Goal: Task Accomplishment & Management: Complete application form

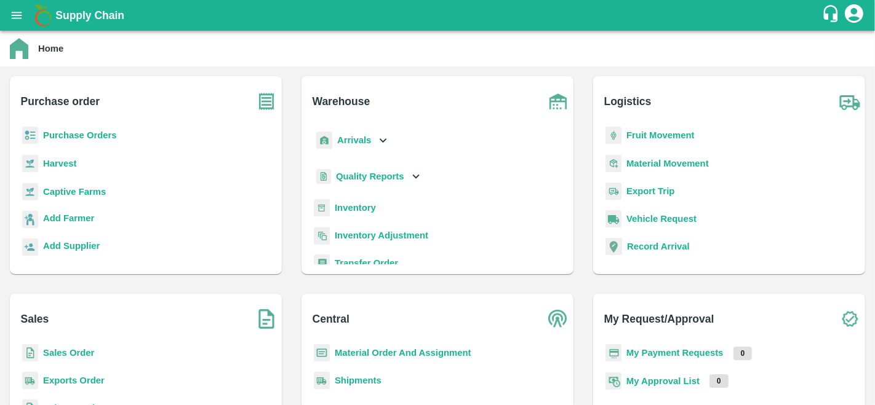
click at [91, 132] on b "Purchase Orders" at bounding box center [80, 135] width 74 height 10
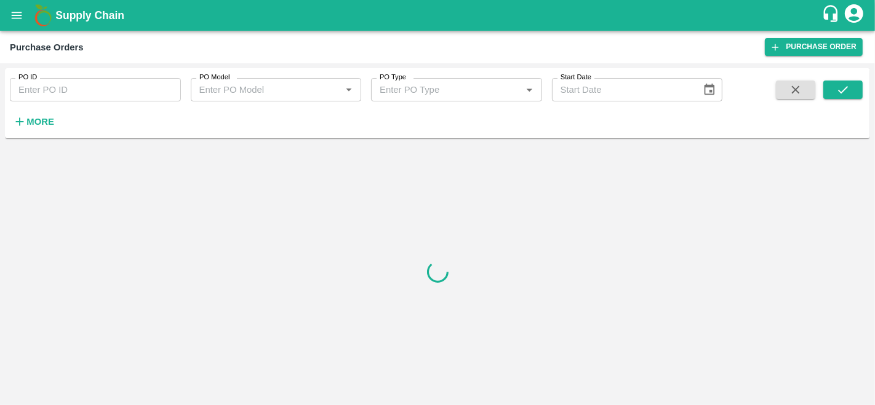
click at [42, 118] on strong "More" at bounding box center [40, 122] width 28 height 10
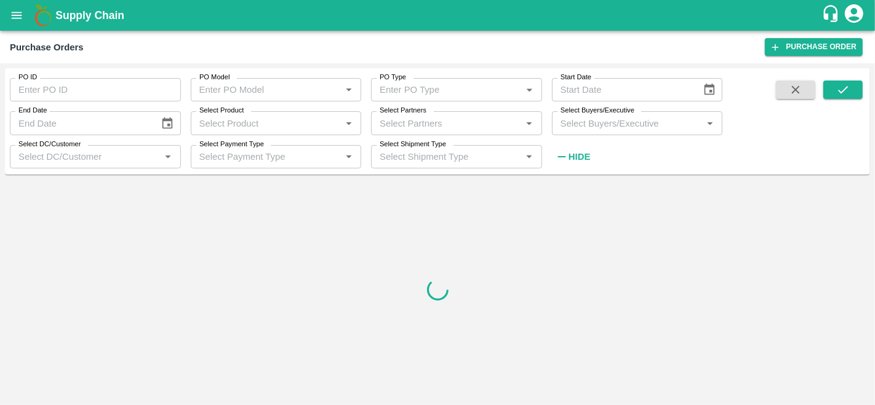
click at [456, 127] on input "Select Partners" at bounding box center [446, 123] width 143 height 16
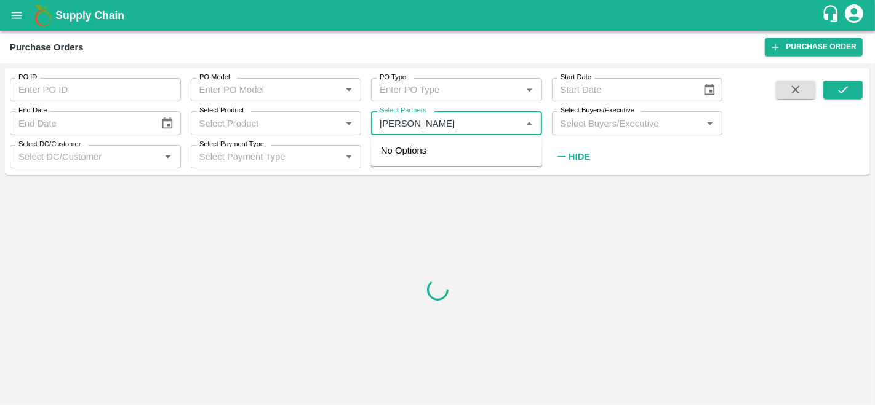
type input "amir ay"
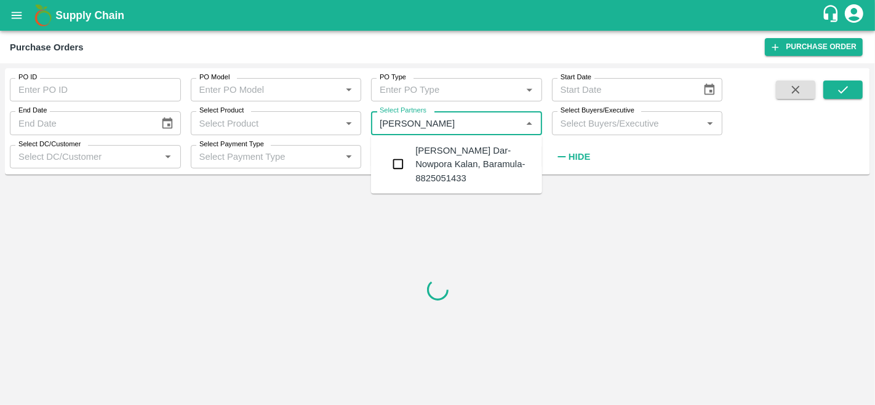
click at [429, 159] on div "Amir Ayoub Dar-Nowpora Kalan, Baramula-8825051433" at bounding box center [473, 164] width 117 height 41
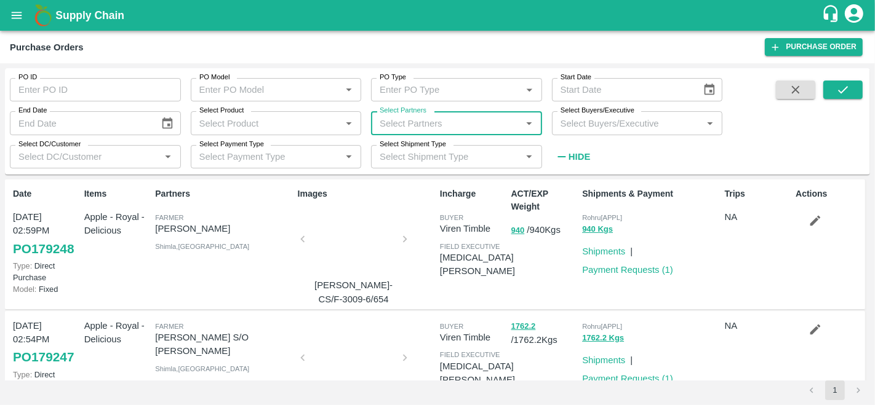
click at [406, 127] on input "Select Partners" at bounding box center [446, 123] width 143 height 16
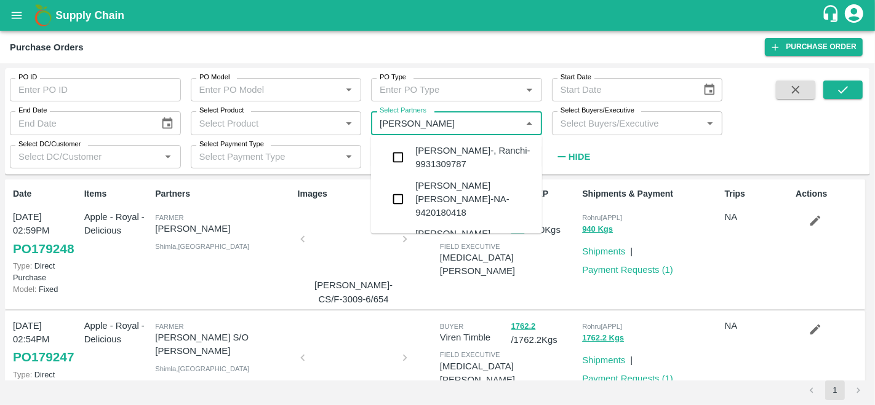
type input "amir ay"
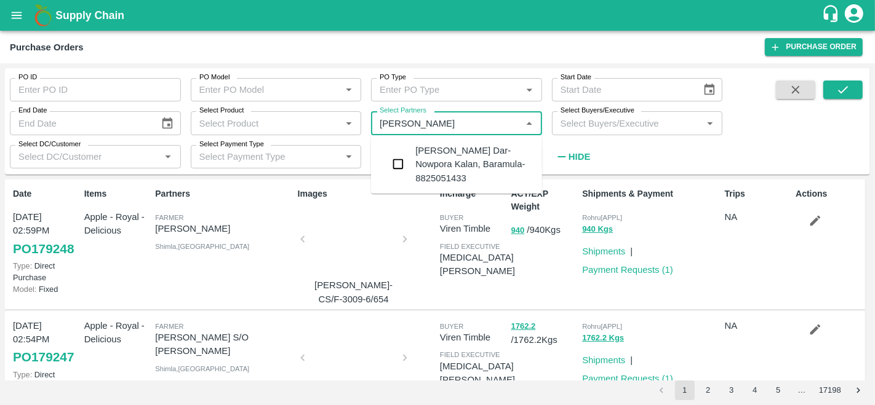
click at [412, 156] on div "Amir Ayoub Dar-Nowpora Kalan, Baramula-8825051433" at bounding box center [456, 164] width 171 height 49
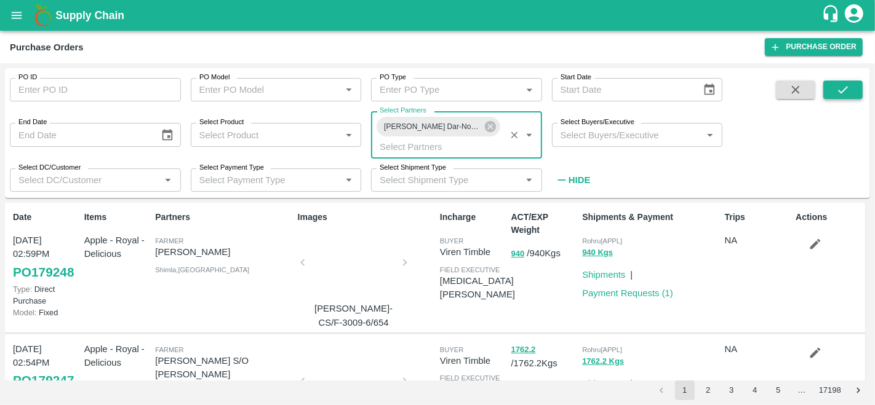
click at [856, 90] on button "submit" at bounding box center [842, 90] width 39 height 18
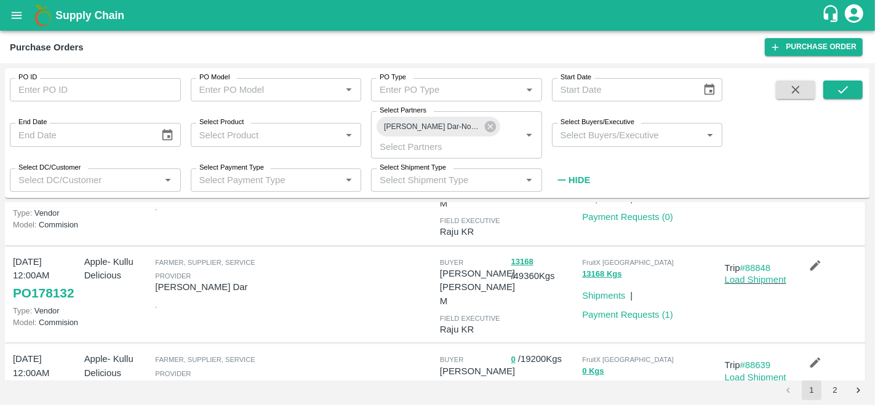
scroll to position [364, 0]
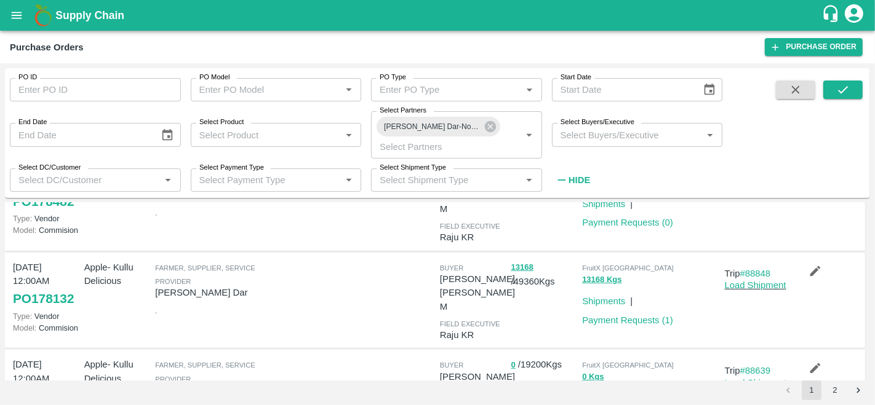
click at [595, 131] on input "Select Buyers/Executive" at bounding box center [626, 135] width 143 height 16
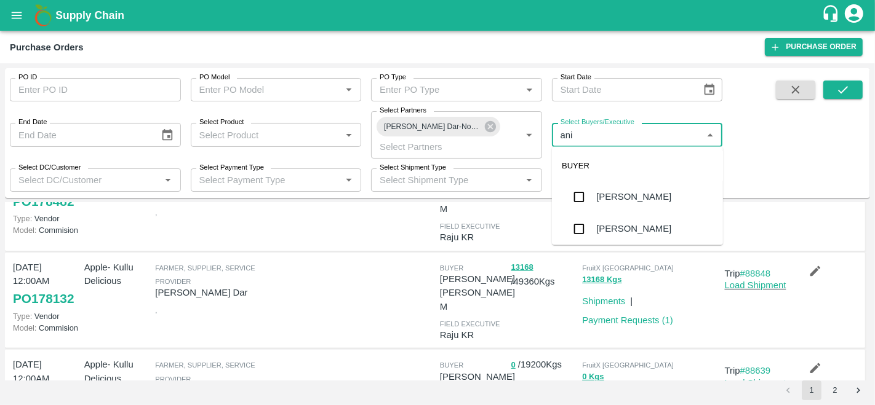
type input "anil"
click at [607, 196] on div "[PERSON_NAME]" at bounding box center [633, 198] width 75 height 14
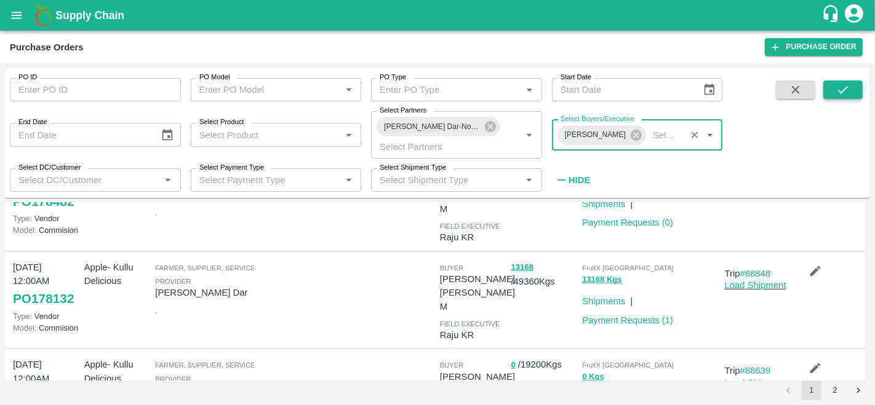
click at [837, 92] on icon "submit" at bounding box center [843, 90] width 14 height 14
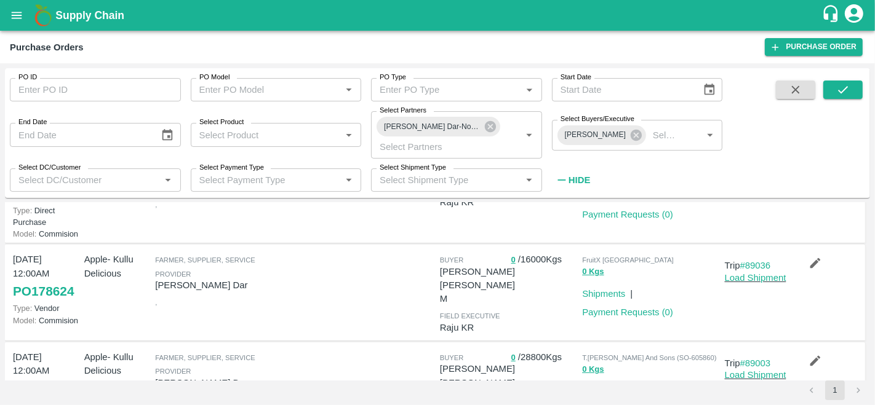
scroll to position [175, 0]
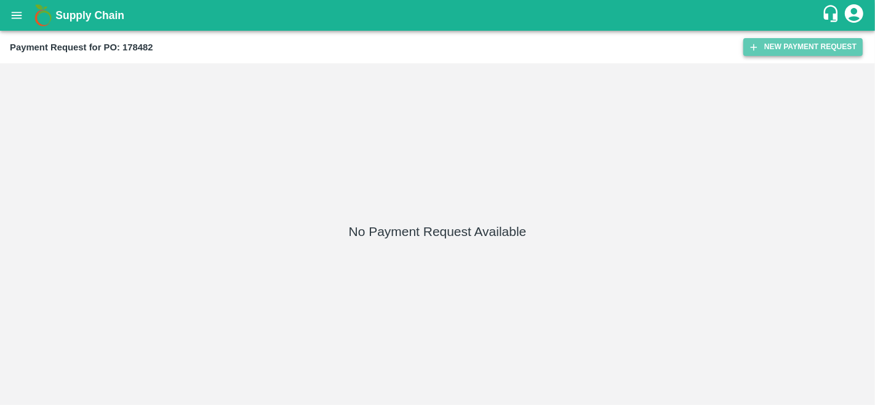
click at [800, 41] on button "New Payment Request" at bounding box center [802, 47] width 119 height 18
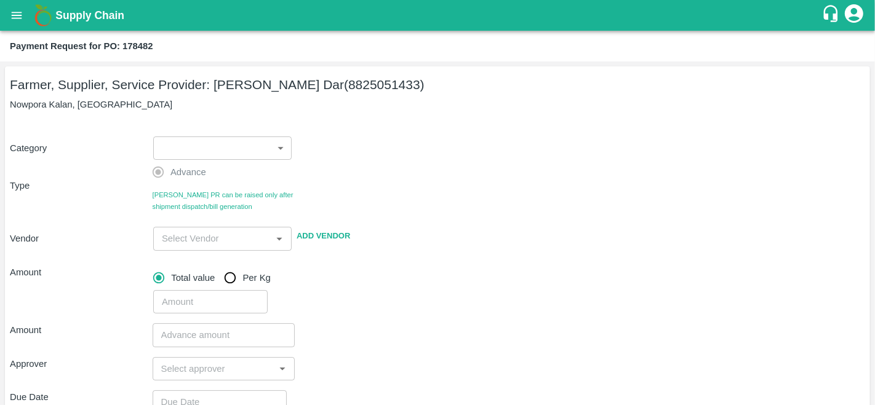
click at [209, 141] on body "Supply Chain Payment Request for PO: 178482 Farmer, Supplier, Service Provider:…" at bounding box center [437, 202] width 875 height 405
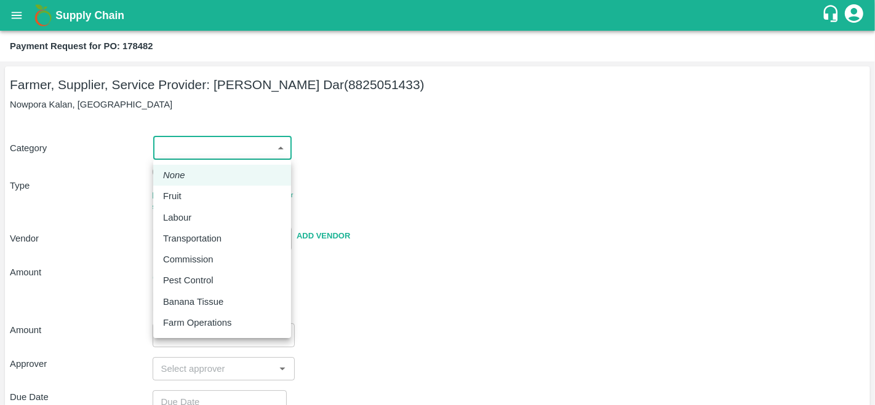
click at [172, 200] on p "Fruit" at bounding box center [172, 196] width 18 height 14
type input "1"
type input "[PERSON_NAME] Dar - 8825051433(Farmer, Supplier, Service Provider)"
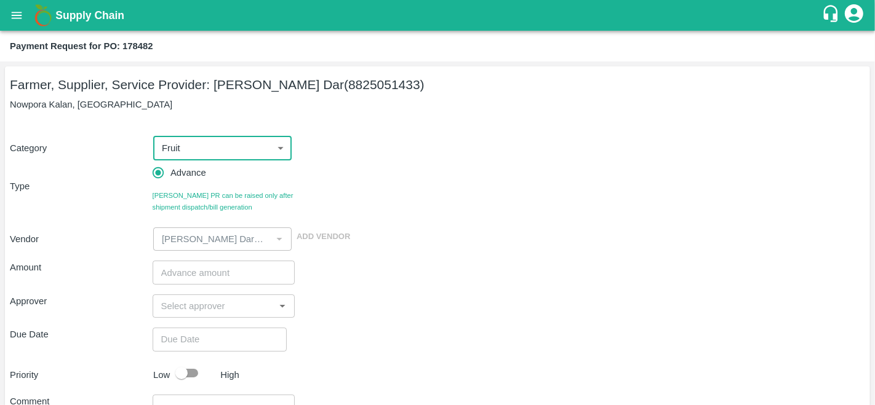
click at [198, 281] on input "number" at bounding box center [224, 272] width 143 height 23
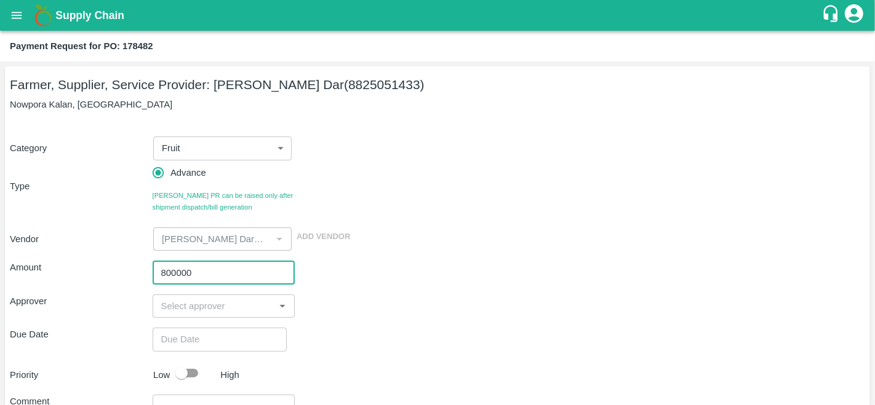
type input "800000"
click at [210, 313] on input "input" at bounding box center [213, 306] width 115 height 16
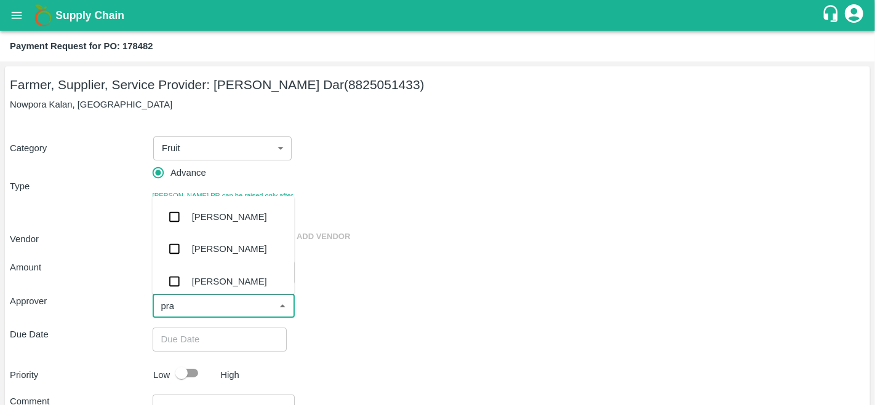
type input "prav"
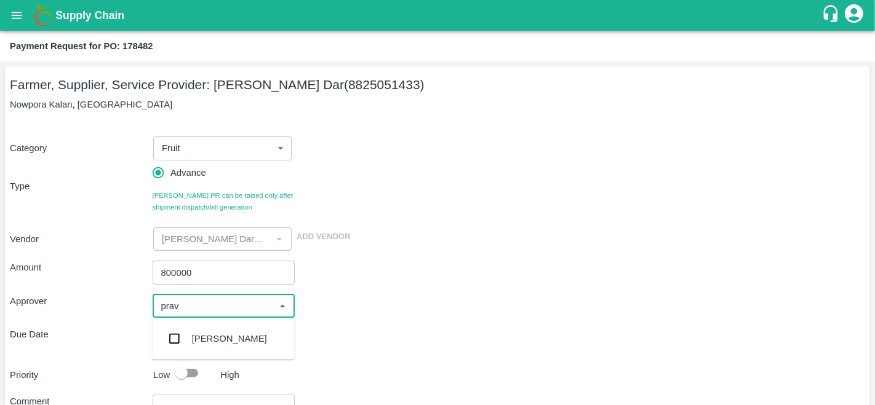
click at [186, 344] on input "checkbox" at bounding box center [174, 339] width 25 height 25
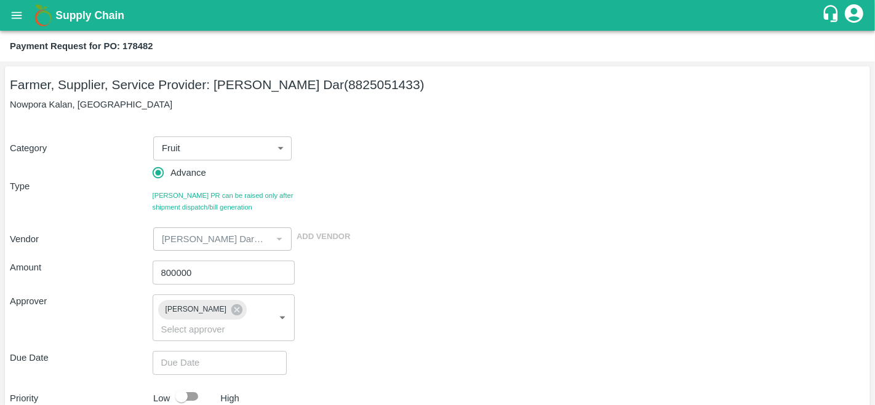
click at [461, 320] on div "Approver Praveen Kumar ​" at bounding box center [437, 318] width 855 height 47
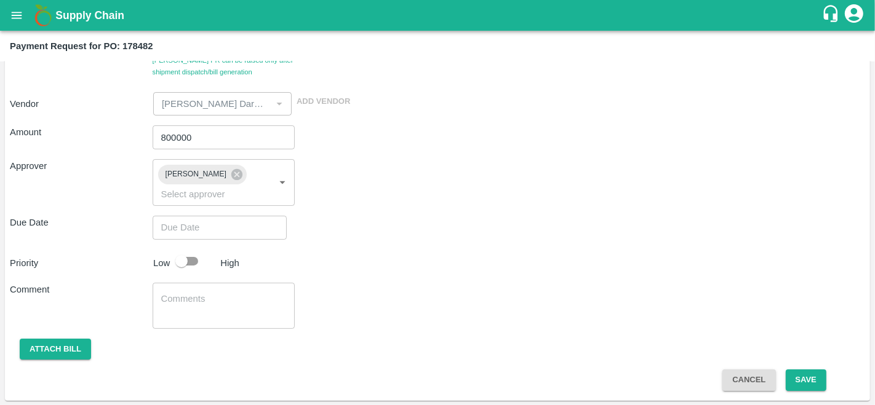
click at [187, 263] on input "checkbox" at bounding box center [181, 261] width 70 height 23
checkbox input "true"
type input "DD/MM/YYYY hh:mm aa"
click at [209, 236] on input "DD/MM/YYYY hh:mm aa" at bounding box center [215, 227] width 125 height 23
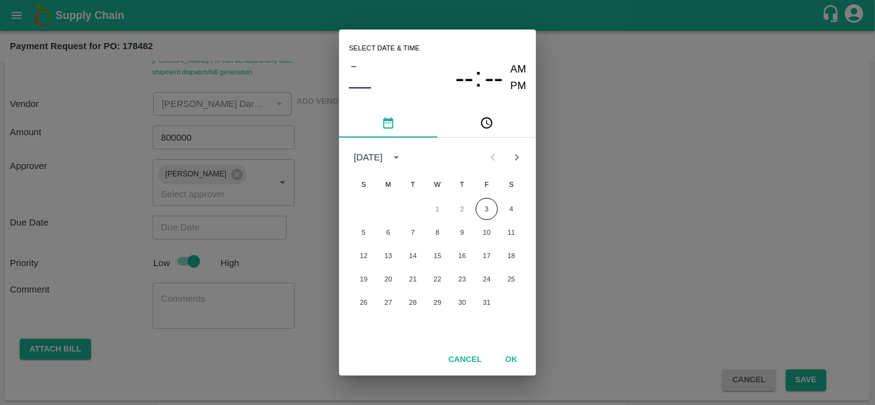
click at [507, 359] on button "OK" at bounding box center [510, 360] width 39 height 22
type input "DD/MM/YYYY hh:mm aa"
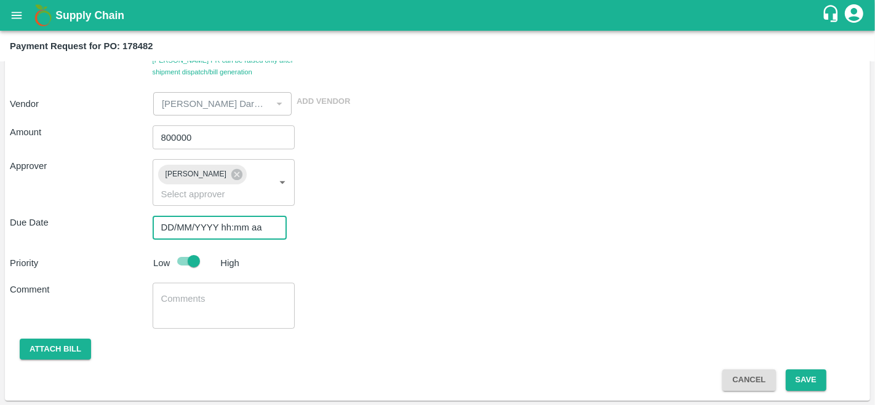
click at [231, 222] on input "DD/MM/YYYY hh:mm aa" at bounding box center [215, 227] width 125 height 23
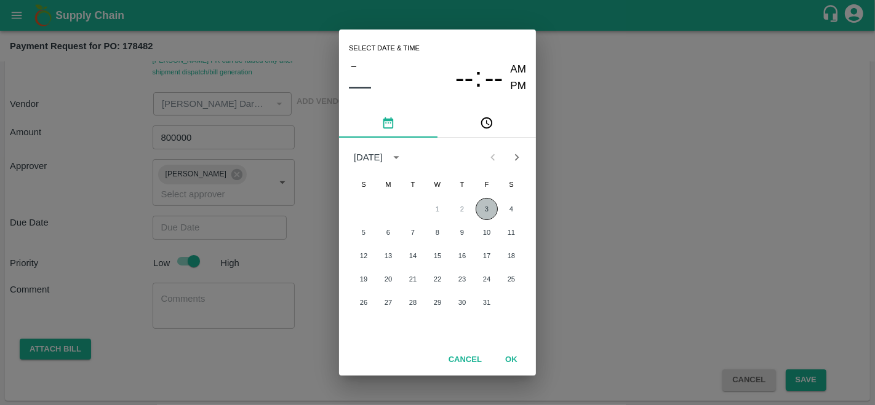
click at [480, 209] on button "3" at bounding box center [486, 209] width 22 height 22
type input "[DATE] 12:00 AM"
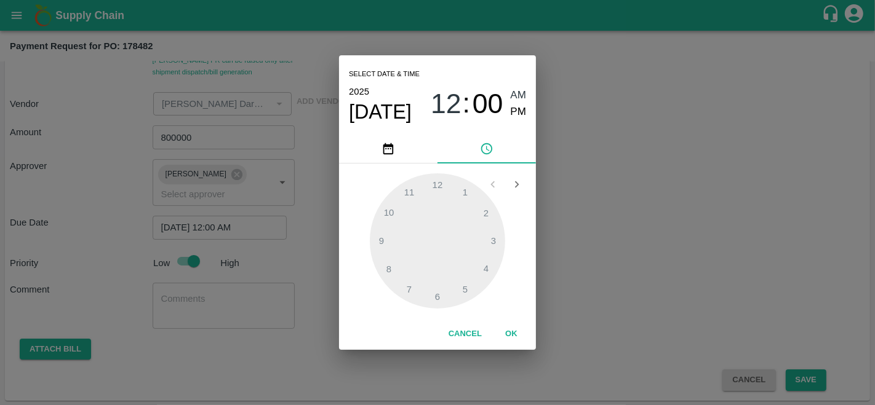
click at [620, 241] on div "Select date & time 2025 Oct 3 12 : 00 AM PM 1 2 3 4 5 6 7 8 9 10 11 12 Cancel OK" at bounding box center [437, 202] width 875 height 405
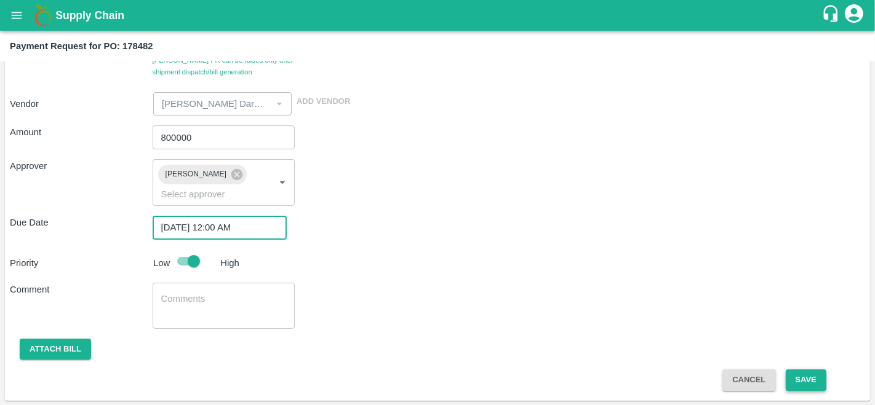
click at [803, 377] on button "Save" at bounding box center [806, 381] width 41 height 22
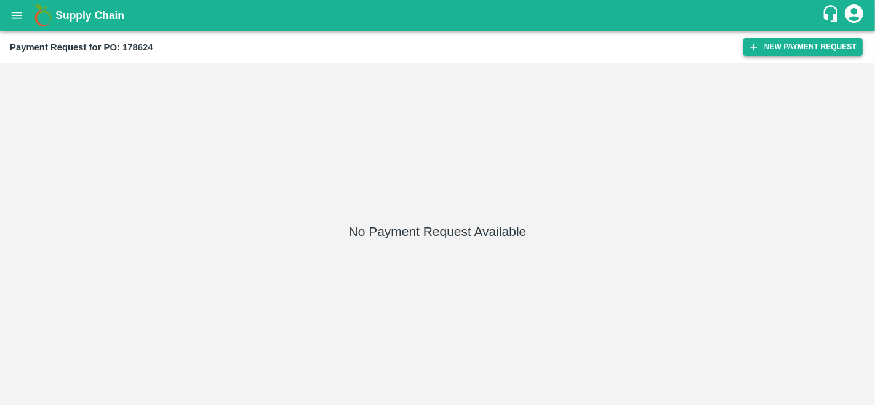
click at [815, 49] on button "New Payment Request" at bounding box center [802, 47] width 119 height 18
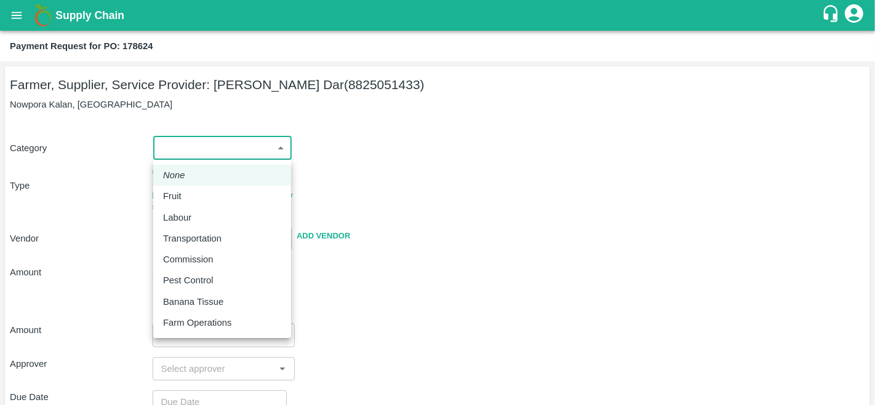
click at [234, 154] on body "Supply Chain Payment Request for PO: 178624 Farmer, Supplier, Service Provider:…" at bounding box center [437, 202] width 875 height 405
click at [195, 197] on div "Fruit" at bounding box center [222, 196] width 118 height 14
type input "1"
type input "[PERSON_NAME] Dar - 8825051433(Farmer, Supplier, Service Provider)"
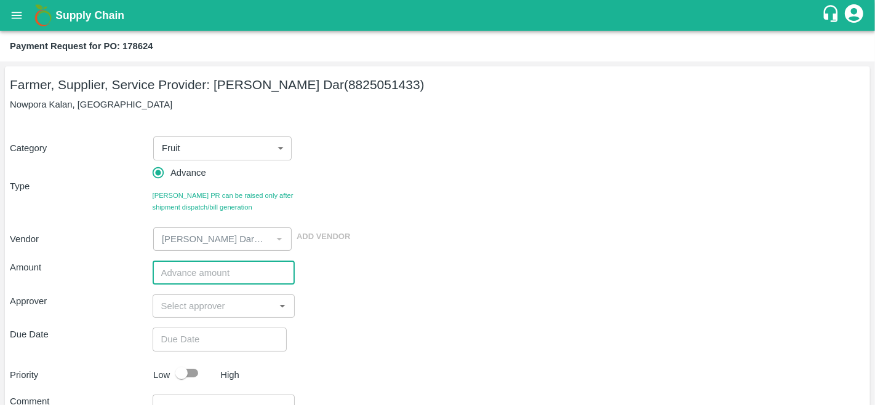
click at [173, 278] on input "number" at bounding box center [224, 272] width 143 height 23
type input "700000"
click at [186, 306] on input "input" at bounding box center [213, 306] width 115 height 16
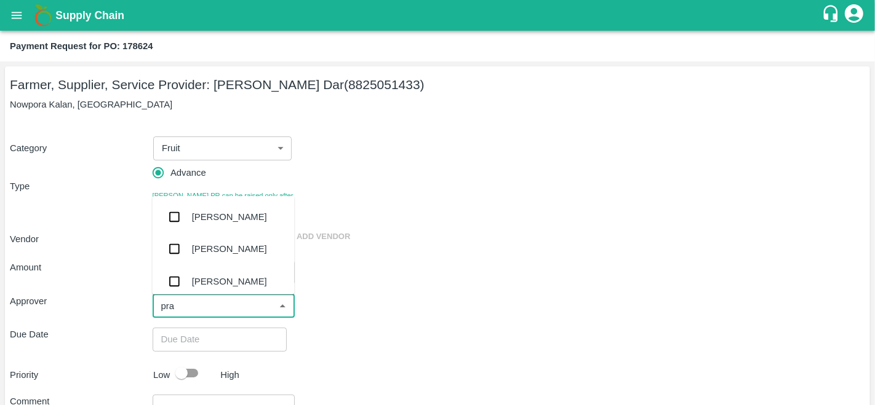
type input "prav"
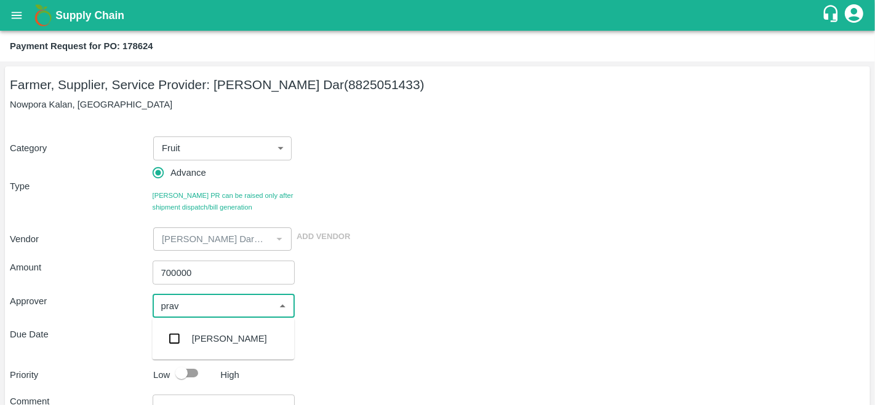
click at [202, 341] on div "[PERSON_NAME]" at bounding box center [229, 339] width 75 height 14
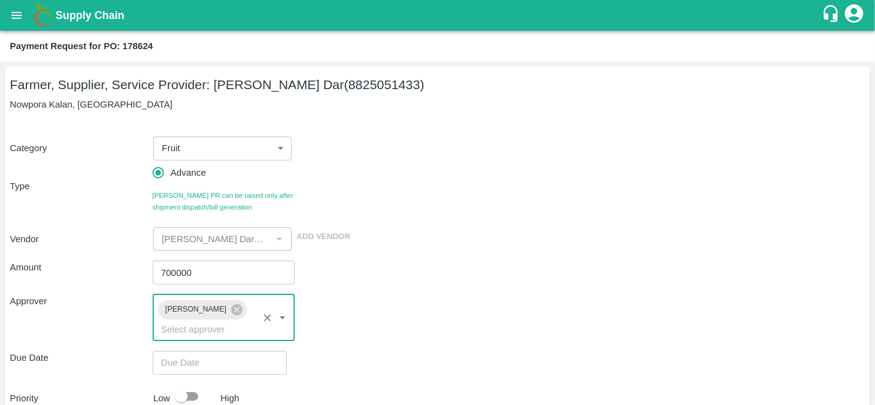
click at [452, 289] on div "Amount 700000 ​ Approver [PERSON_NAME] ​ Due Date ​ Priority Low High Comment x…" at bounding box center [437, 389] width 855 height 276
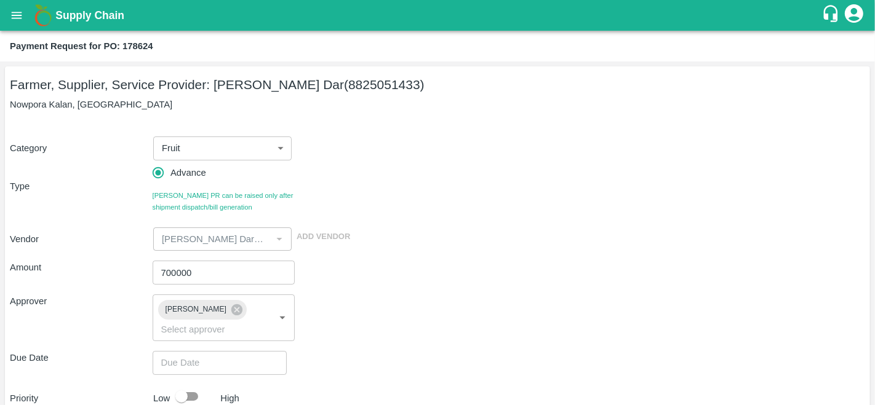
scroll to position [135, 0]
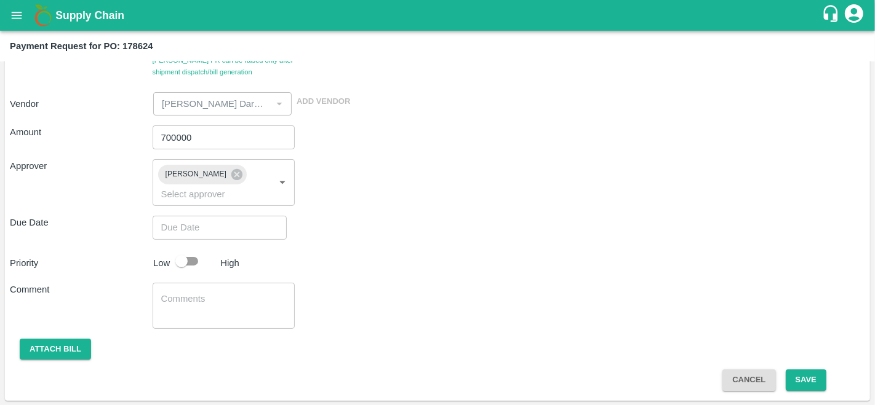
type input "DD/MM/YYYY hh:mm aa"
click at [185, 231] on input "DD/MM/YYYY hh:mm aa" at bounding box center [215, 227] width 125 height 23
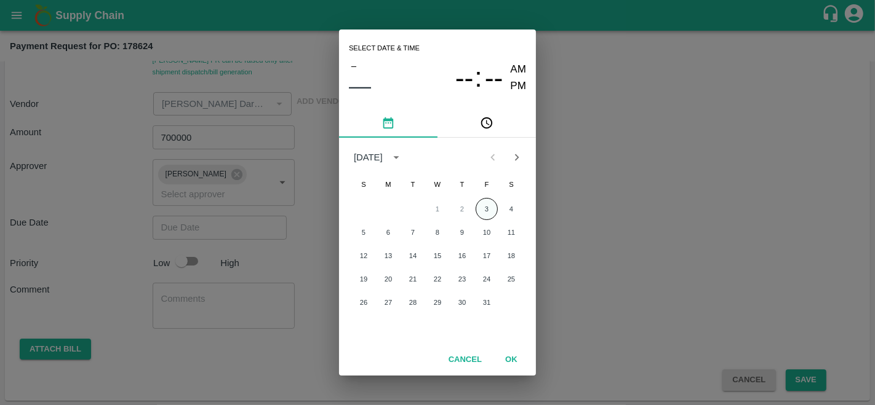
click at [484, 204] on button "3" at bounding box center [486, 209] width 22 height 22
type input "[DATE] 12:00 AM"
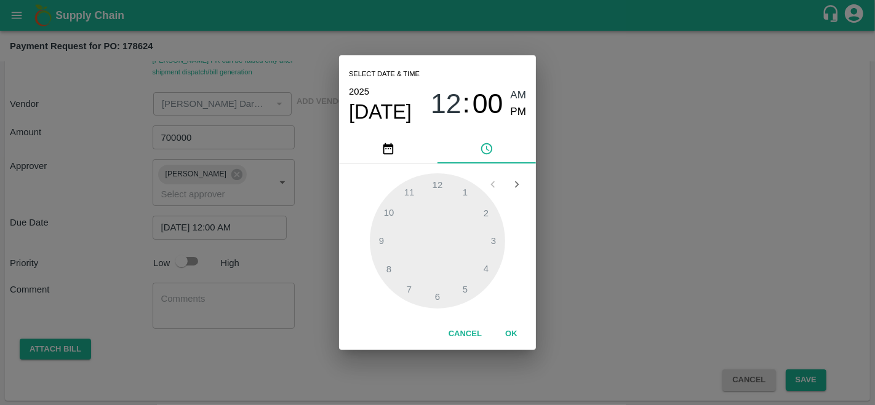
click at [509, 333] on button "OK" at bounding box center [510, 335] width 39 height 22
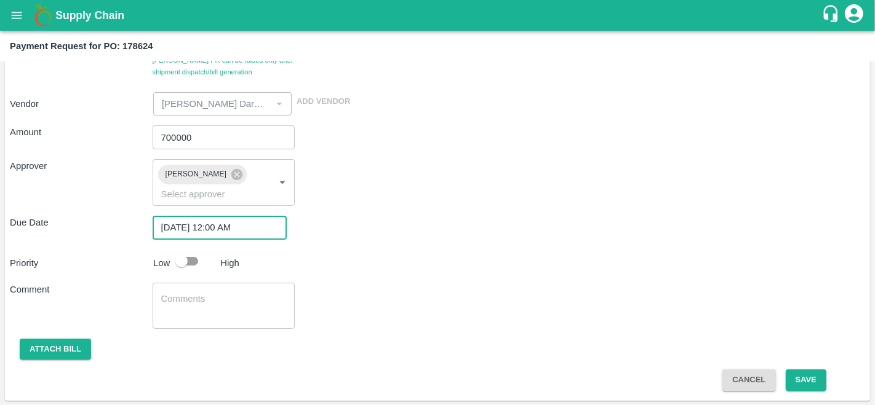
click at [189, 258] on input "checkbox" at bounding box center [181, 261] width 70 height 23
checkbox input "true"
click at [803, 384] on button "Save" at bounding box center [806, 381] width 41 height 22
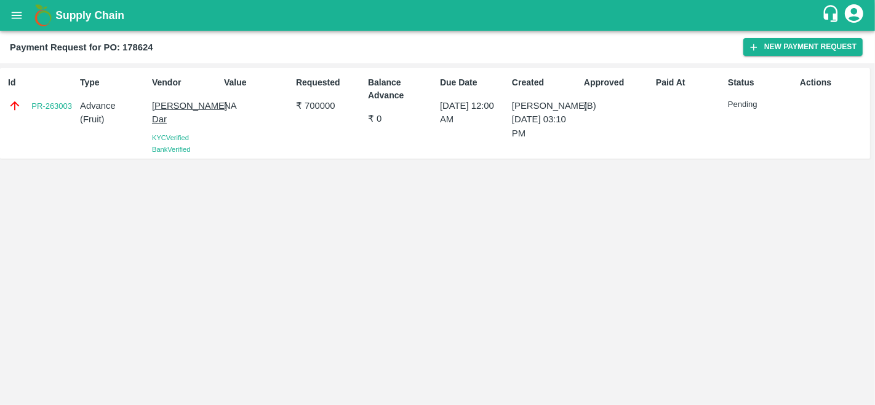
click at [605, 338] on div "Id PR-263003 Type Advance ( Fruit ) Vendor [PERSON_NAME] Dar KYC Verified Bank …" at bounding box center [437, 234] width 875 height 342
click at [14, 15] on icon "open drawer" at bounding box center [17, 15] width 10 height 7
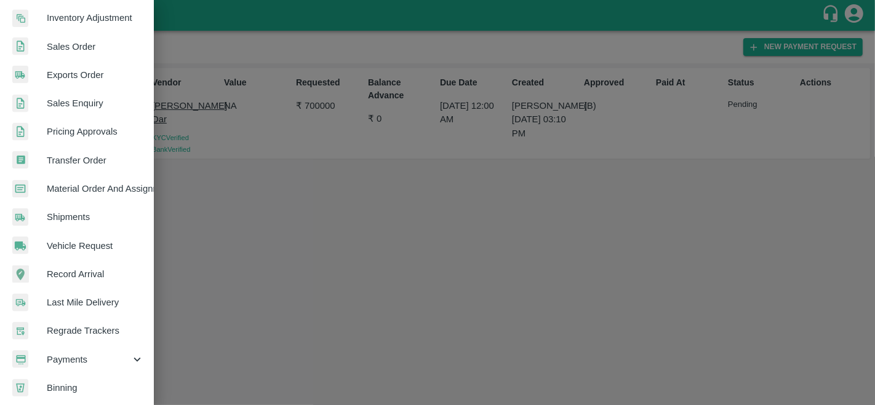
scroll to position [295, 0]
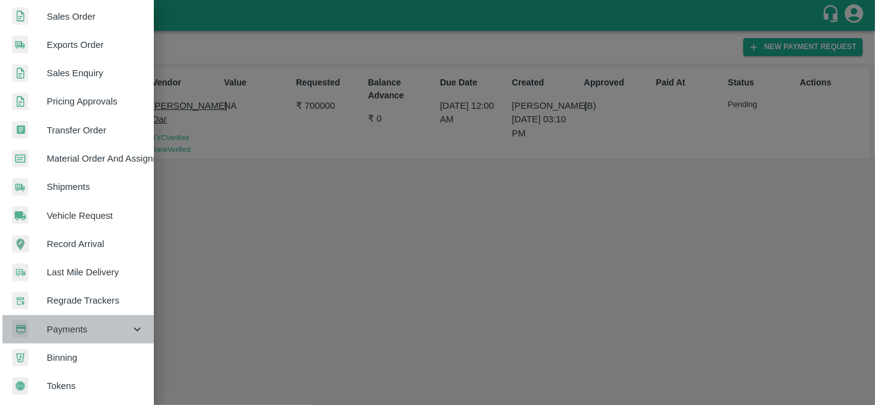
click at [94, 324] on span "Payments" at bounding box center [89, 330] width 84 height 14
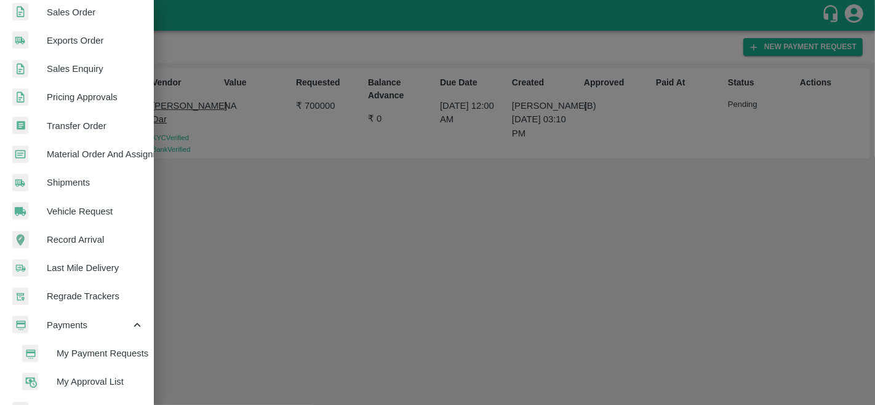
click at [101, 350] on span "My Payment Requests" at bounding box center [100, 354] width 87 height 14
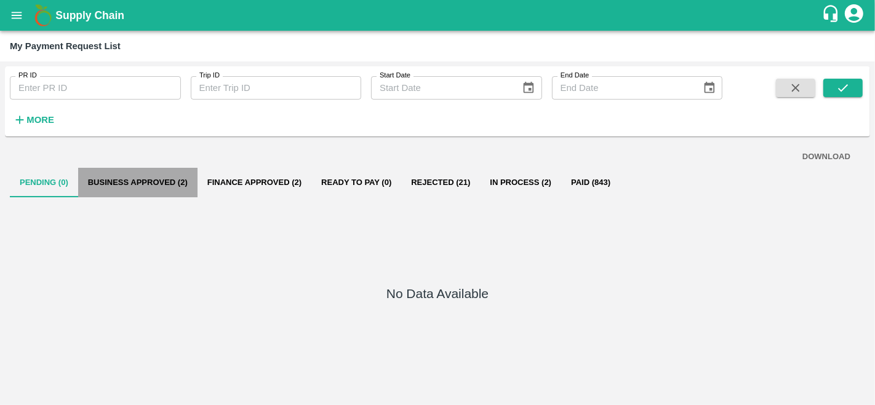
click at [153, 180] on button "Business Approved (2)" at bounding box center [137, 183] width 119 height 30
